Goal: Feedback & Contribution: Submit feedback/report problem

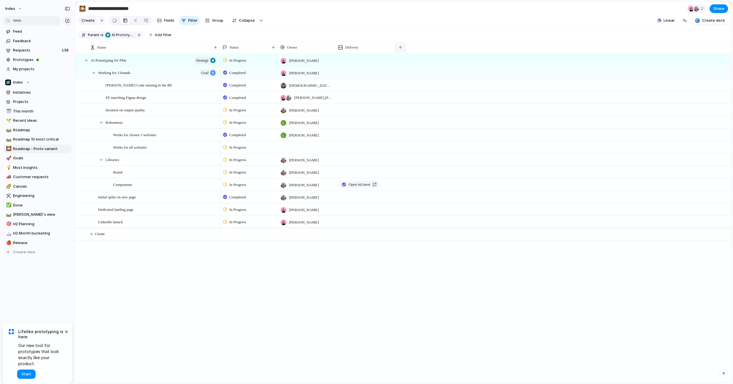
click at [401, 47] on div "button" at bounding box center [400, 47] width 3 height 3
type input "***"
click at [411, 58] on div at bounding box center [422, 60] width 58 height 12
click at [422, 119] on span "Clear field" at bounding box center [424, 120] width 16 height 6
click at [40, 132] on span "Roadmap" at bounding box center [41, 130] width 57 height 6
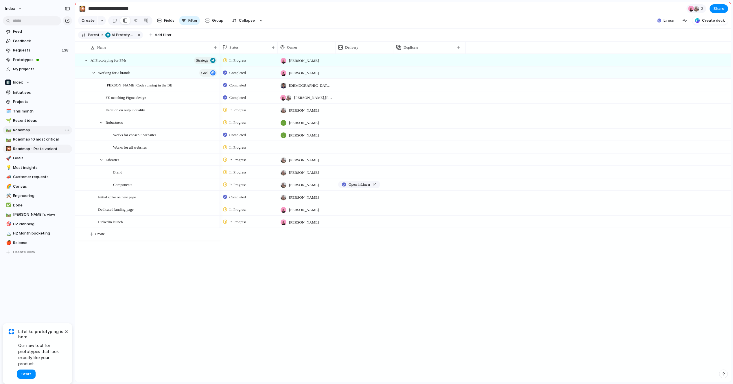
type input "*******"
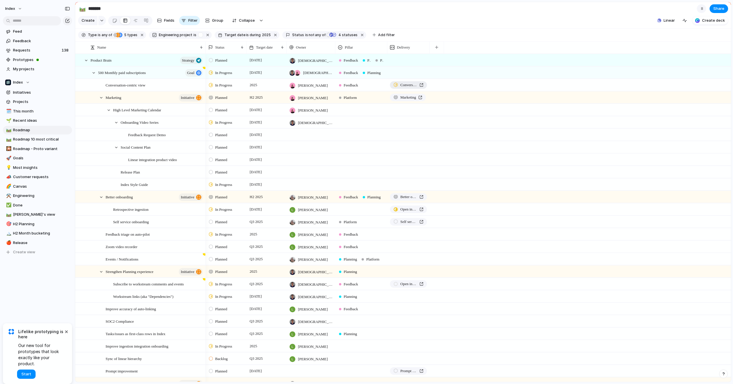
click at [401, 86] on span "Conversation-centric view" at bounding box center [408, 85] width 17 height 6
click at [336, 10] on section "🛤️ ******* 8 Share" at bounding box center [403, 8] width 656 height 13
click at [330, 9] on section "🛤️ ******* 8 Share" at bounding box center [403, 8] width 656 height 13
click at [400, 98] on div "Marketing" at bounding box center [407, 98] width 29 height 6
click at [394, 221] on div at bounding box center [395, 221] width 5 height 5
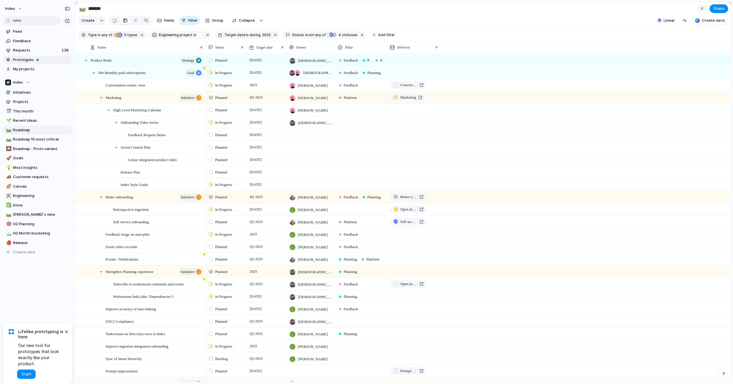
click at [27, 56] on link "Prototypes" at bounding box center [37, 60] width 69 height 9
click at [65, 333] on button "×" at bounding box center [66, 331] width 7 height 7
click at [54, 299] on div "Feed Feedback Requests 138 Prototypes My projects Index Initiatives Projects 🗓️…" at bounding box center [37, 151] width 75 height 303
click at [412, 98] on span "Marketing" at bounding box center [408, 98] width 16 height 6
click at [276, 5] on section "🛤️ ******* 8 Share" at bounding box center [403, 8] width 656 height 13
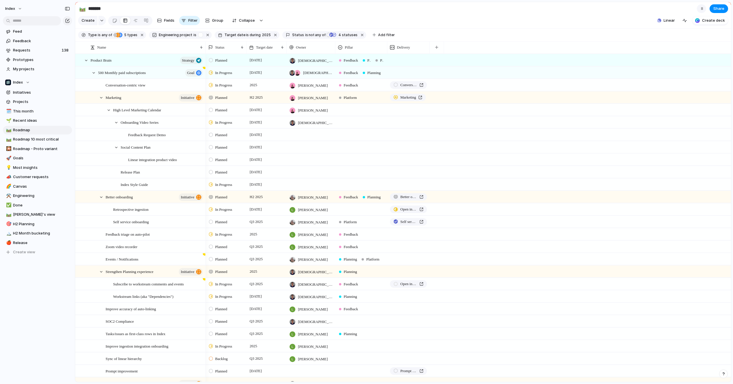
click at [221, 97] on span "Planned" at bounding box center [221, 98] width 12 height 6
click at [220, 140] on span "Completed" at bounding box center [225, 142] width 20 height 6
click at [217, 100] on div "Planned" at bounding box center [219, 97] width 20 height 7
click at [217, 131] on span "Active" at bounding box center [221, 132] width 12 height 6
click at [210, 86] on div at bounding box center [211, 84] width 4 height 5
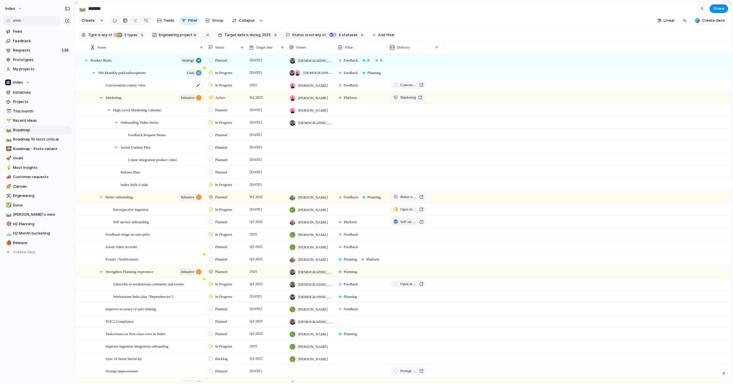
click at [130, 84] on span "Conversation-centric view" at bounding box center [126, 85] width 40 height 7
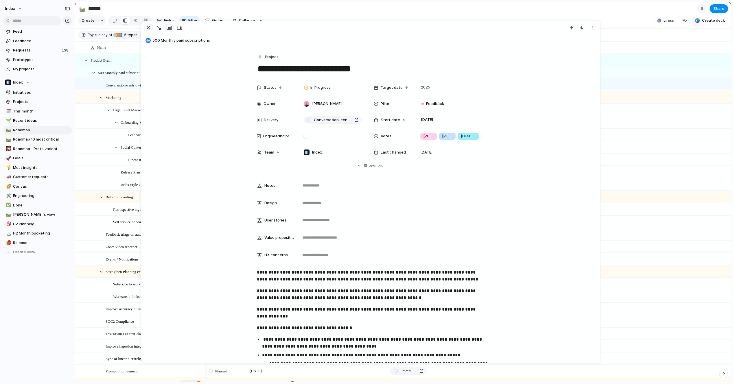
click at [151, 24] on div "button" at bounding box center [148, 27] width 7 height 7
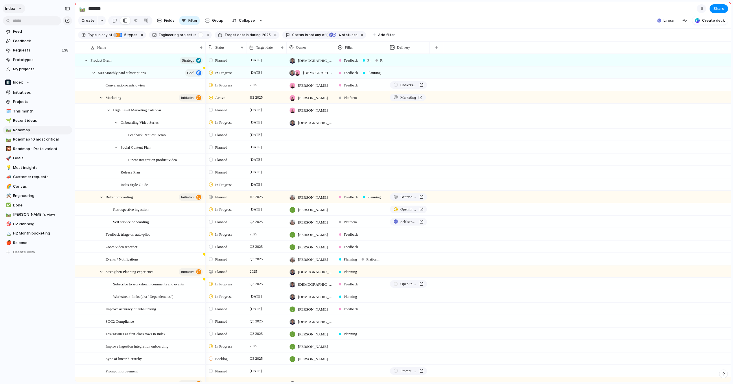
click at [18, 8] on button "Index" at bounding box center [14, 8] width 23 height 9
click at [18, 17] on li "Settings" at bounding box center [32, 21] width 56 height 9
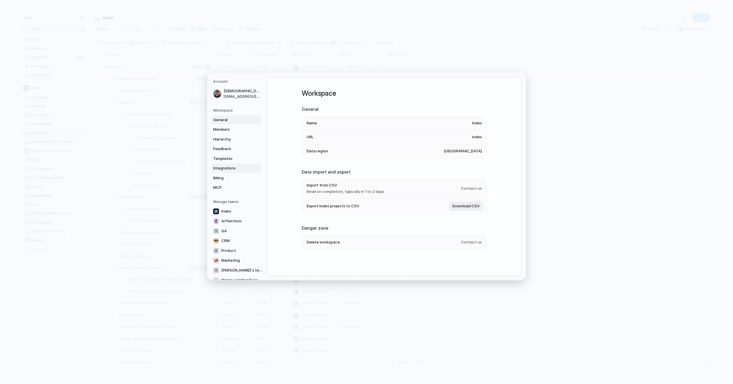
click at [222, 168] on span "Integrations" at bounding box center [231, 168] width 37 height 6
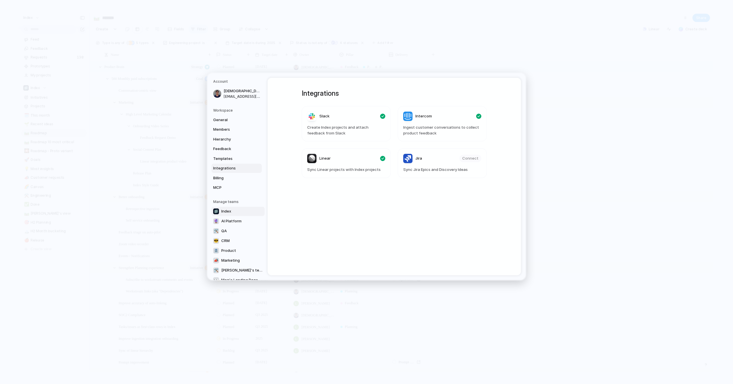
click at [220, 207] on link "Index" at bounding box center [237, 211] width 53 height 9
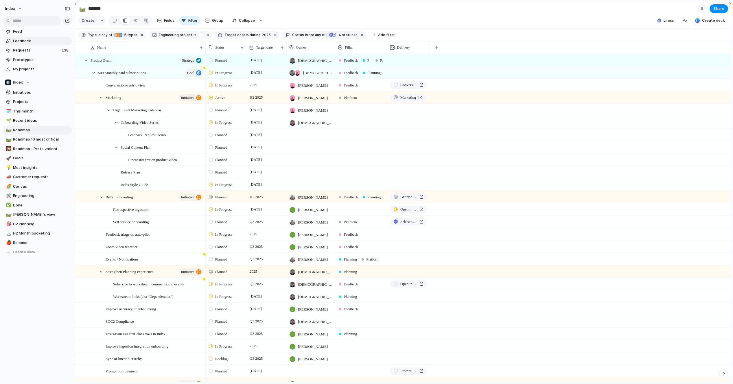
click at [38, 43] on span "Feedback" at bounding box center [41, 41] width 57 height 6
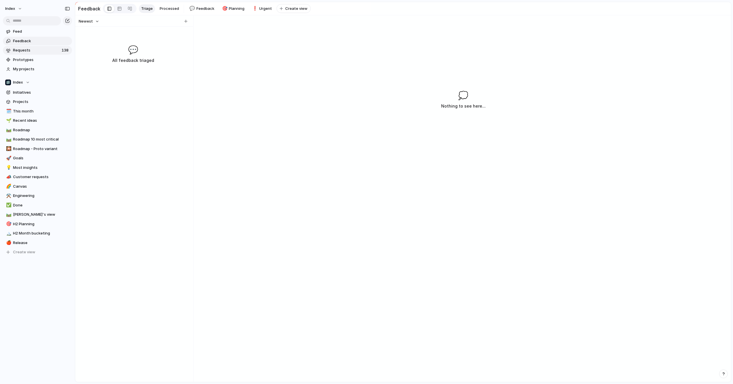
click at [38, 52] on span "Requests" at bounding box center [36, 50] width 47 height 6
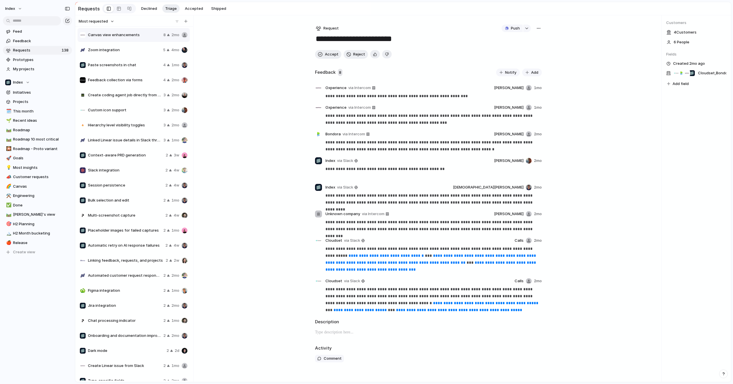
click at [99, 15] on div at bounding box center [134, 20] width 118 height 11
click at [99, 19] on span "Most requested" at bounding box center [93, 22] width 29 height 6
click at [97, 45] on li "Newest" at bounding box center [96, 42] width 35 height 9
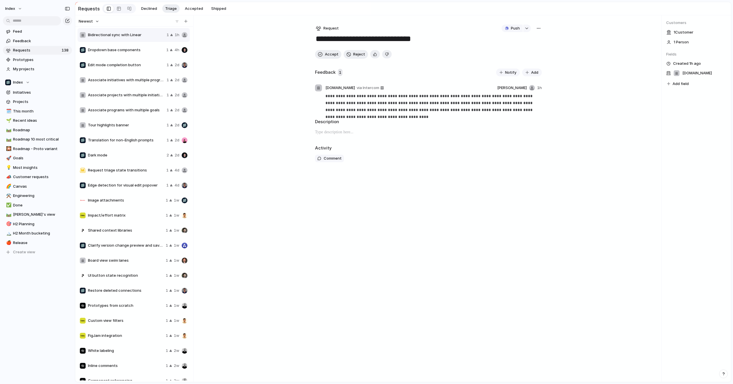
click at [129, 163] on div "Request triage state transitions 1 4d" at bounding box center [134, 170] width 112 height 14
click at [129, 157] on span "Dark mode" at bounding box center [126, 155] width 76 height 6
type textarea "*********"
